Goal: Register for event/course

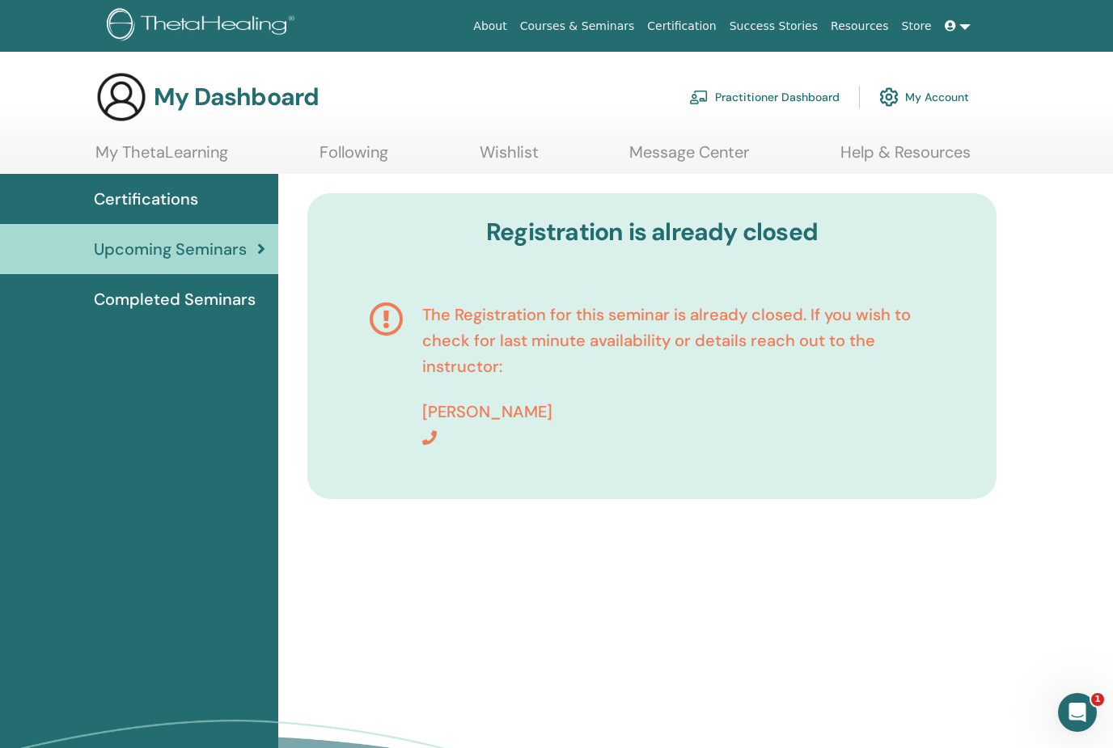
click at [693, 532] on div "Registration is already closed The Registration for this seminar is already clo…" at bounding box center [652, 358] width 728 height 369
click at [442, 431] on p at bounding box center [678, 438] width 513 height 26
click at [493, 406] on p "[PERSON_NAME]" at bounding box center [678, 412] width 513 height 26
click at [521, 426] on p at bounding box center [678, 438] width 513 height 26
click at [627, 591] on div "Registration is already closed The Registration for this seminar is already clo…" at bounding box center [695, 528] width 835 height 708
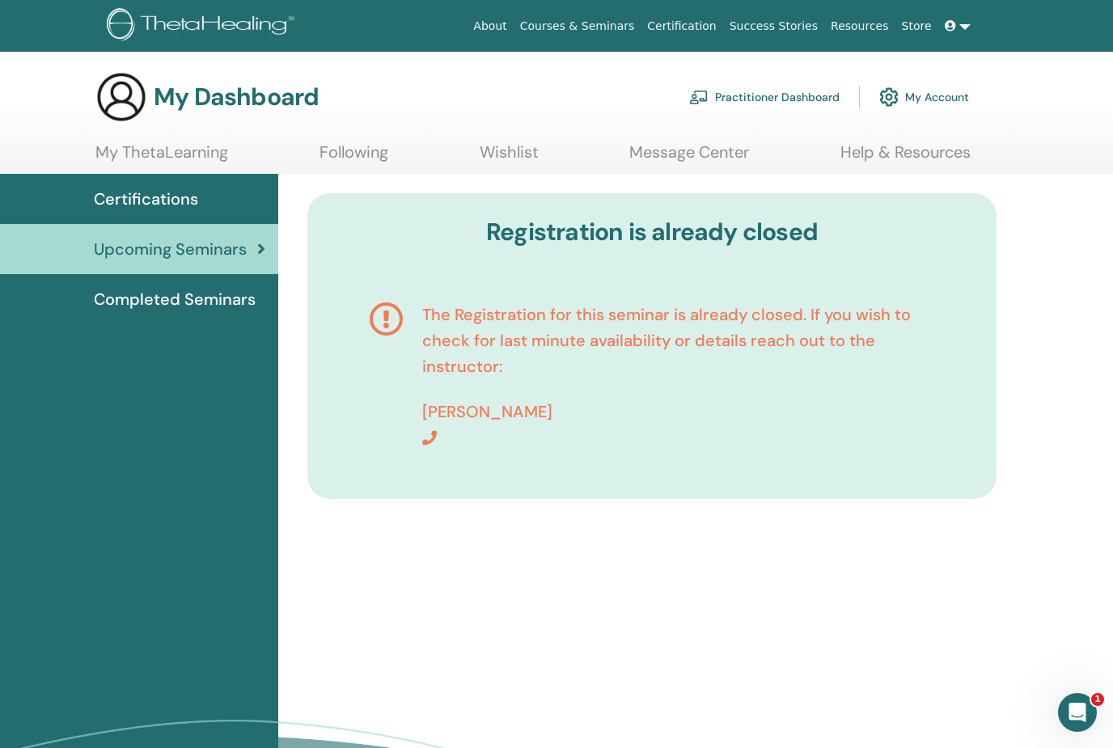
click at [1032, 407] on div "Registration is already closed The Registration for this seminar is already clo…" at bounding box center [695, 528] width 835 height 708
click at [1052, 362] on div "Registration is already closed The Registration for this seminar is already clo…" at bounding box center [695, 528] width 835 height 708
click at [1044, 236] on div "Registration is already closed The Registration for this seminar is already clo…" at bounding box center [695, 528] width 835 height 708
click at [453, 628] on div "Registration is already closed The Registration for this seminar is already clo…" at bounding box center [695, 528] width 835 height 708
click at [401, 400] on icon at bounding box center [386, 376] width 34 height 149
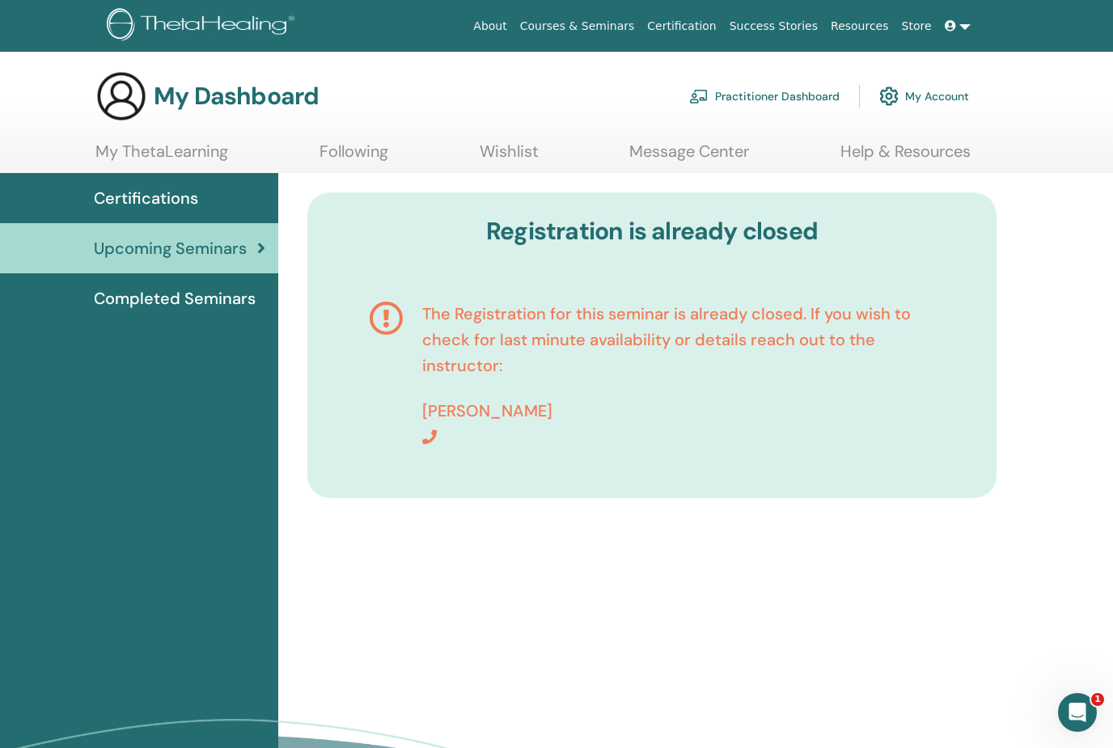
scroll to position [4, 0]
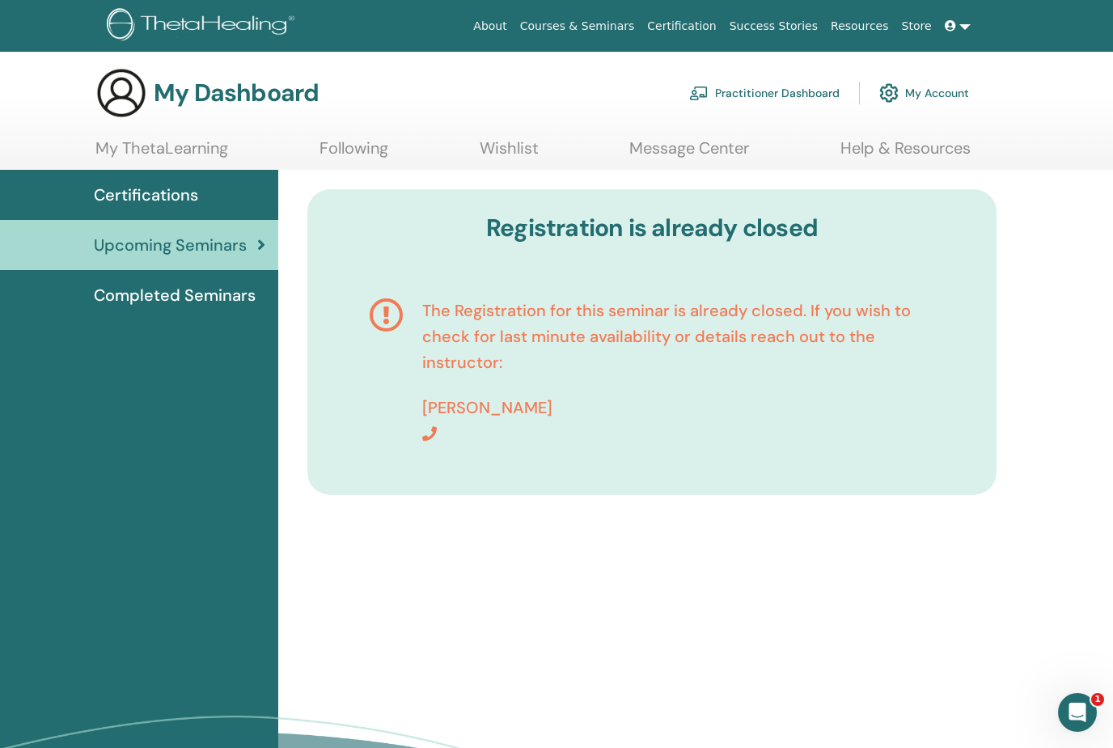
click at [650, 252] on div "Registration is already closed The Registration for this seminar is already clo…" at bounding box center [651, 342] width 689 height 306
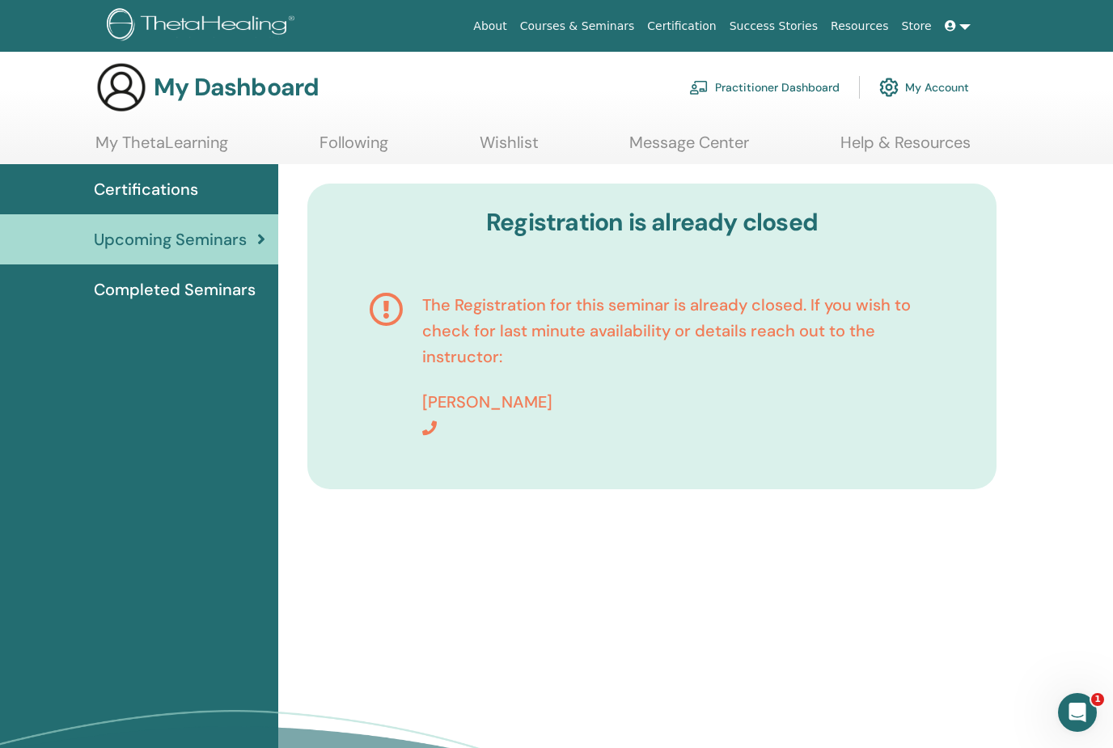
scroll to position [0, 0]
